Goal: Task Accomplishment & Management: Manage account settings

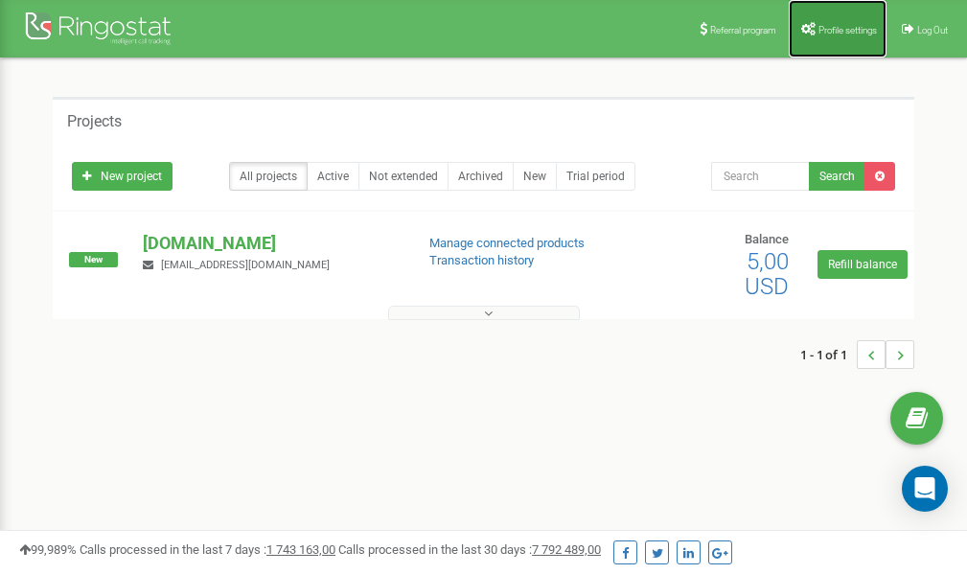
click at [830, 39] on link "Profile settings" at bounding box center [838, 29] width 98 height 58
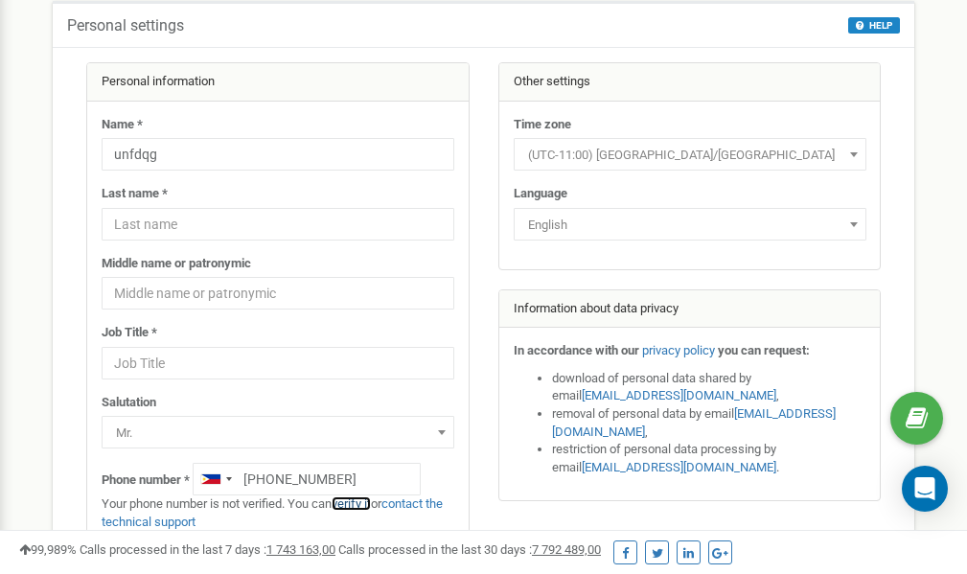
click at [358, 504] on link "verify it" at bounding box center [351, 504] width 39 height 14
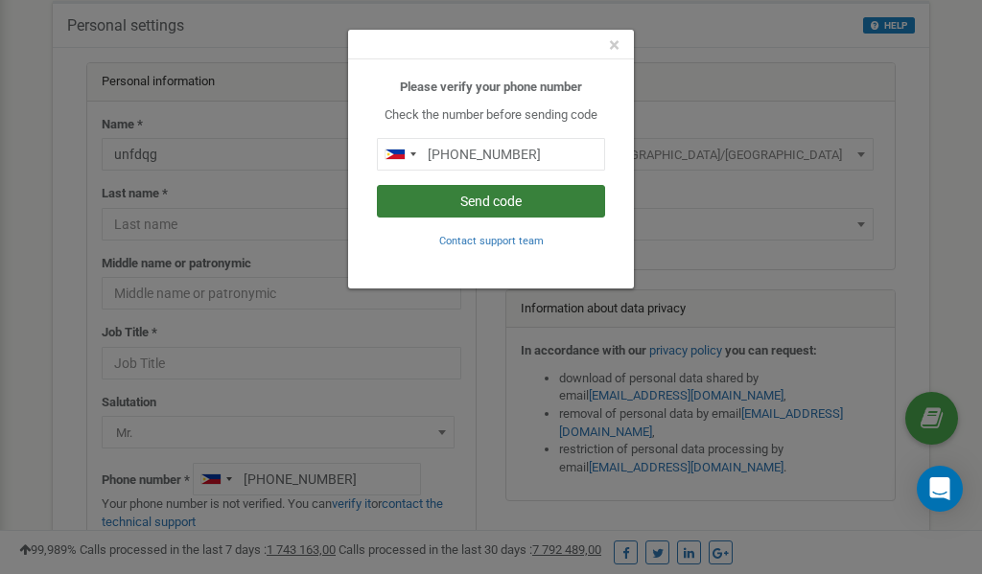
click at [522, 207] on button "Send code" at bounding box center [491, 201] width 228 height 33
